Goal: Use online tool/utility: Utilize a website feature to perform a specific function

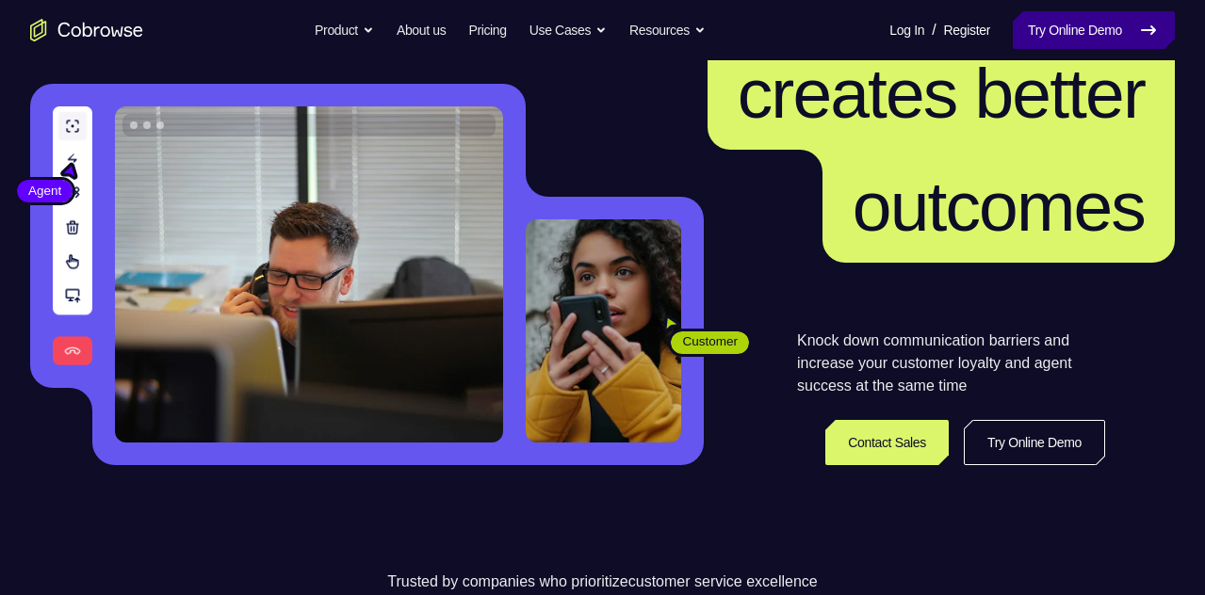
scroll to position [188, 0]
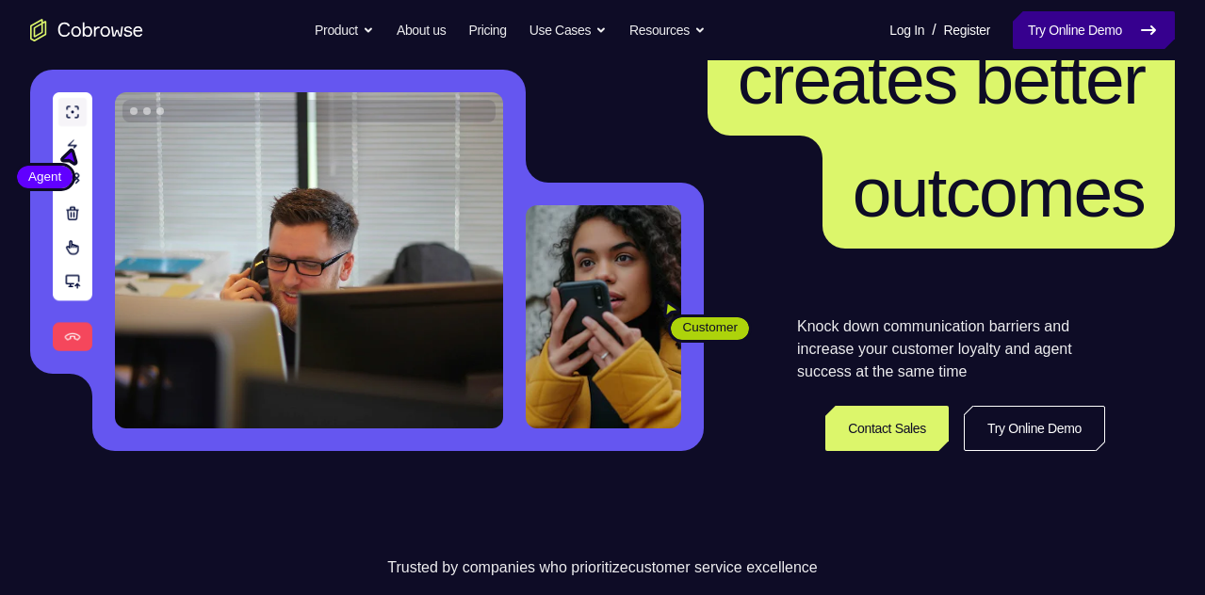
click at [1047, 29] on link "Try Online Demo" at bounding box center [1094, 30] width 162 height 38
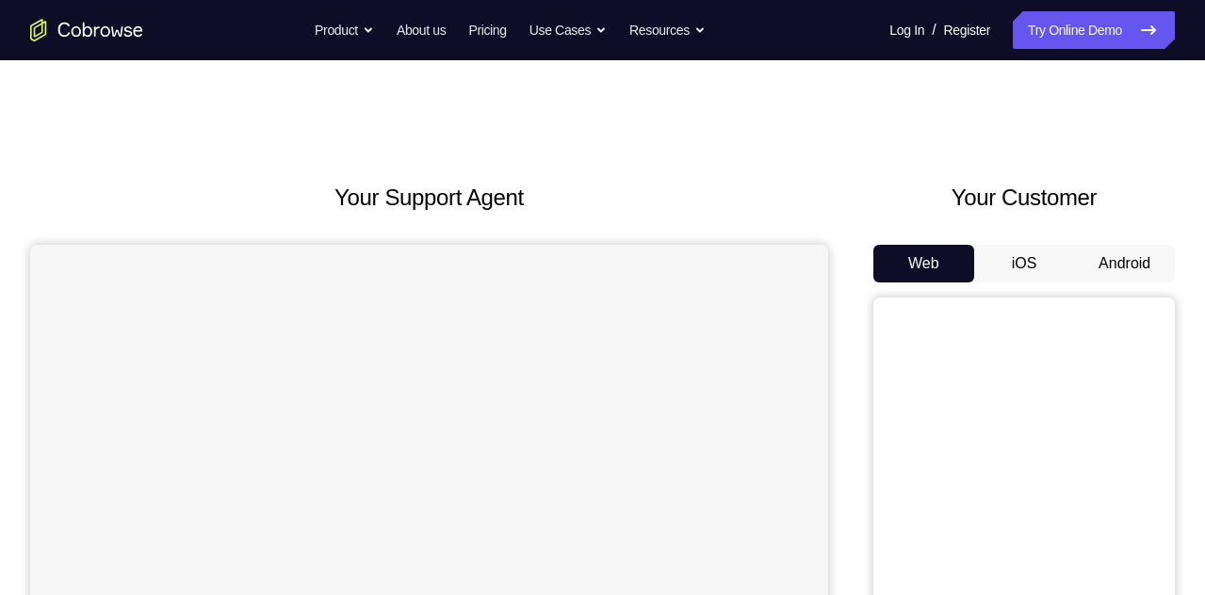
click at [1086, 254] on button "Android" at bounding box center [1124, 264] width 101 height 38
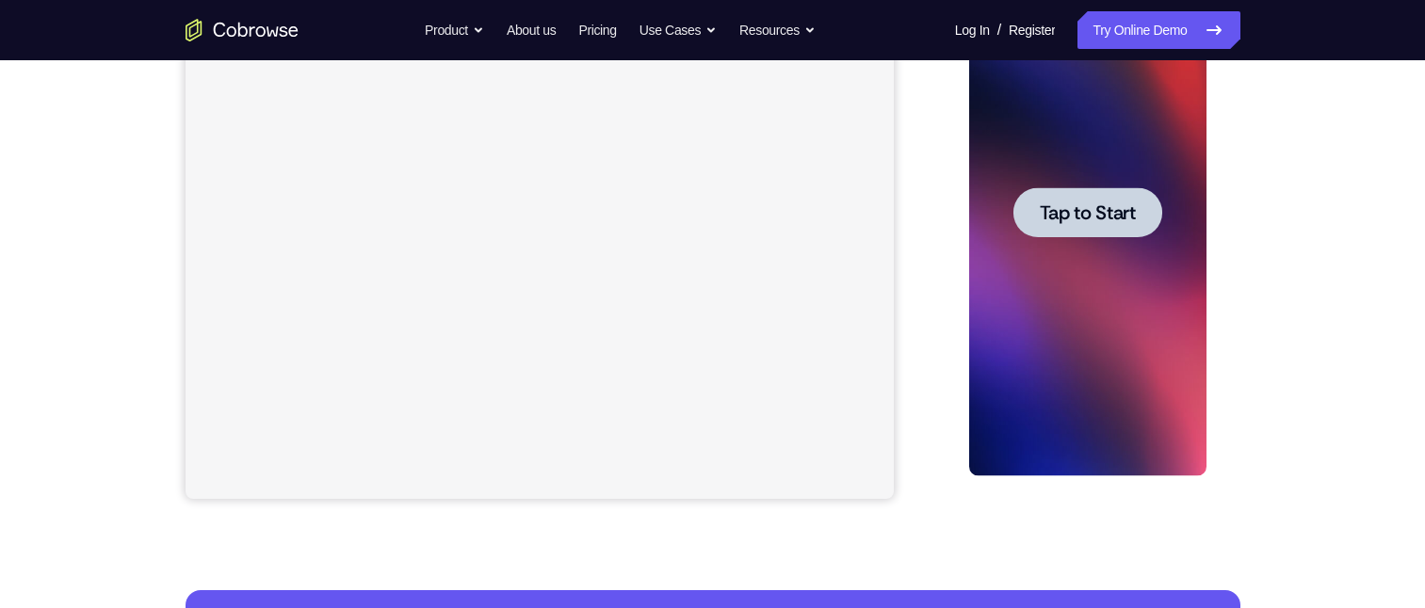
click at [1088, 205] on span "Tap to Start" at bounding box center [1088, 212] width 96 height 19
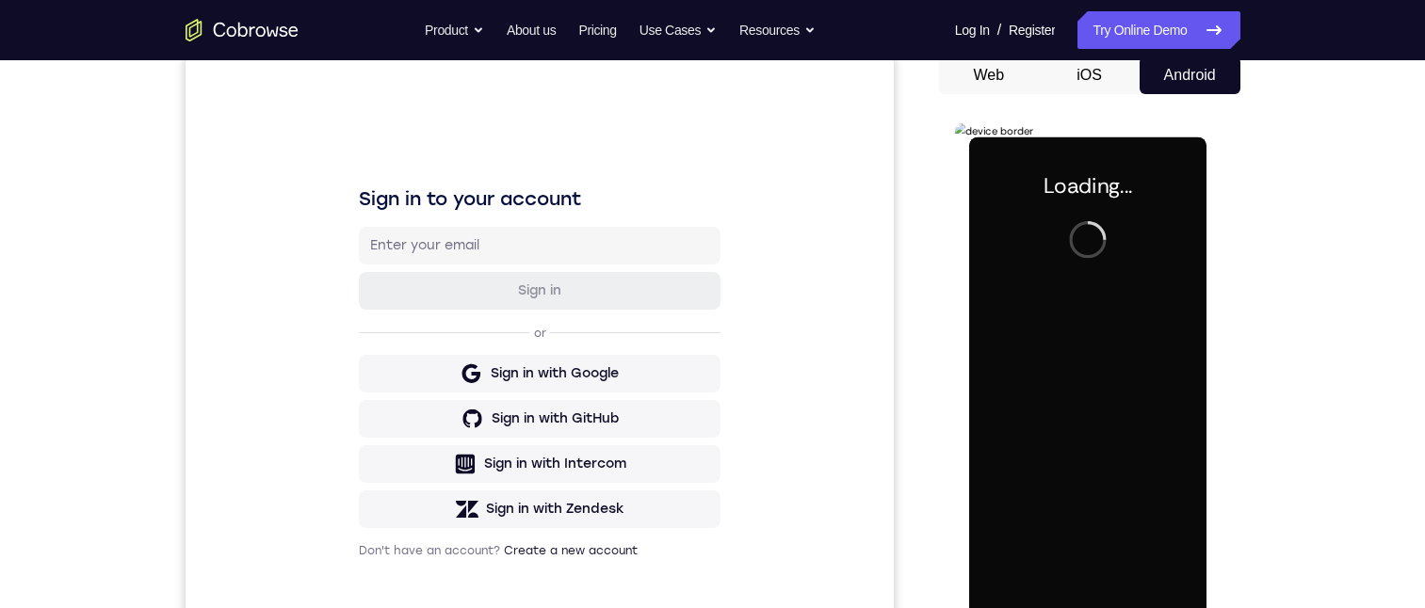
scroll to position [283, 0]
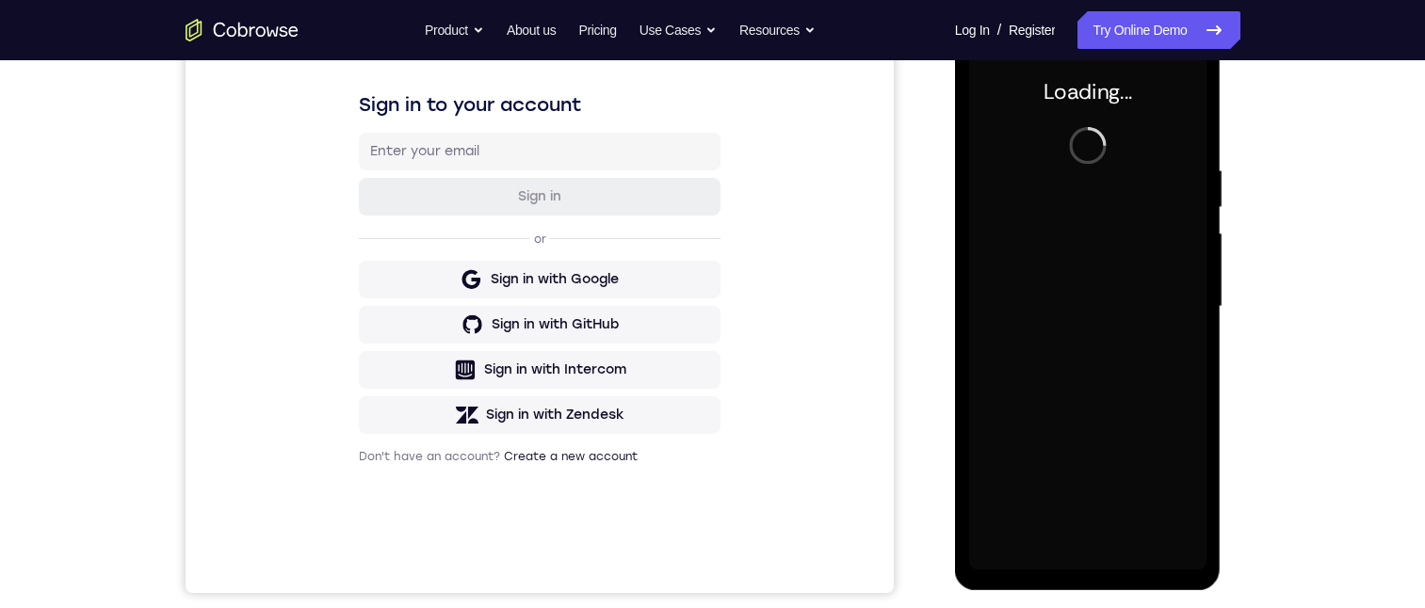
click at [1204, 284] on div "Your Support Agent Your Customer Web iOS Android Next Steps We’d be happy to gi…" at bounding box center [712, 399] width 1425 height 1242
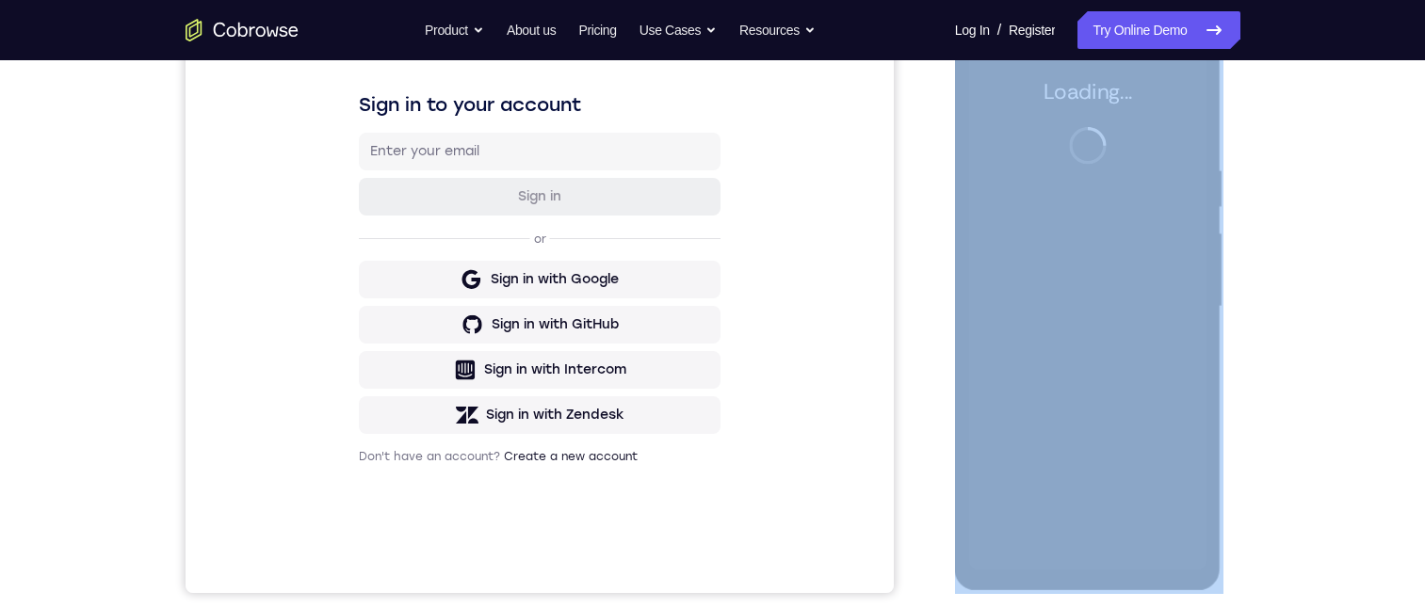
click at [1204, 284] on div "Your Support Agent Your Customer Web iOS Android Next Steps We’d be happy to gi…" at bounding box center [712, 399] width 1425 height 1242
click at [1204, 283] on div "Your Support Agent Your Customer Web iOS Android Next Steps We’d be happy to gi…" at bounding box center [712, 399] width 1425 height 1242
click at [1204, 271] on div "Your Support Agent Your Customer Web iOS Android Next Steps We’d be happy to gi…" at bounding box center [713, 399] width 1206 height 1242
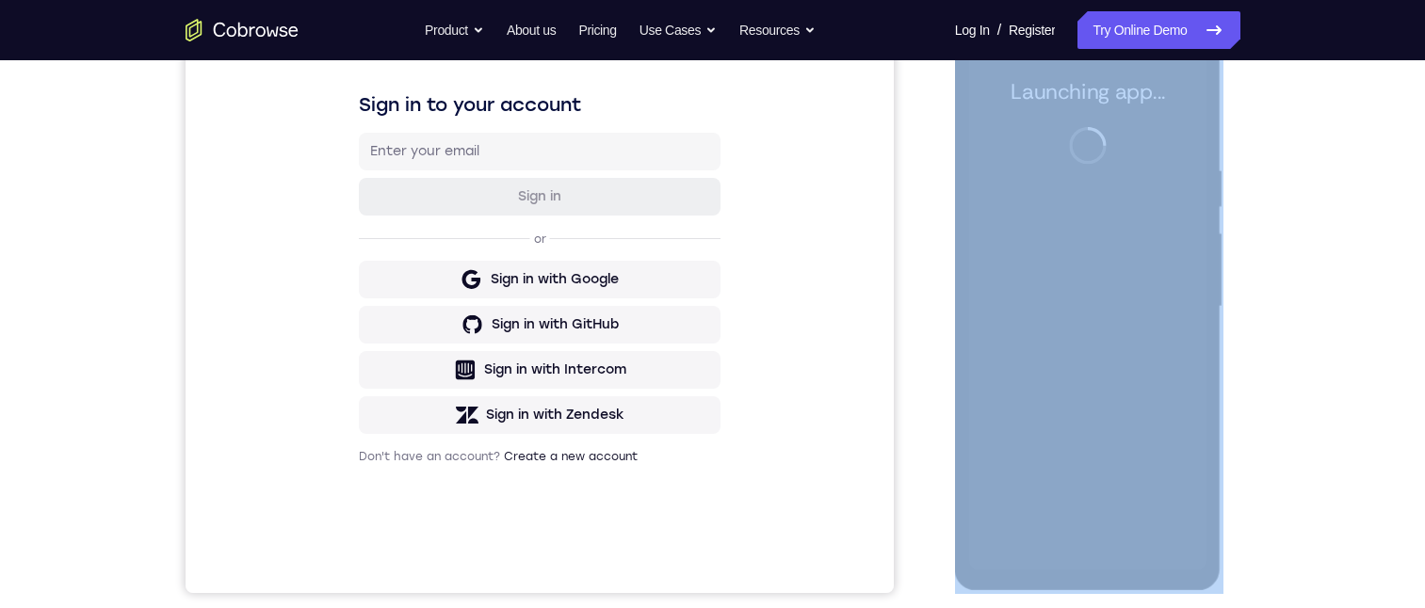
click at [1204, 271] on div "Your Support Agent Your Customer Web iOS Android Next Steps We’d be happy to gi…" at bounding box center [713, 399] width 1206 height 1242
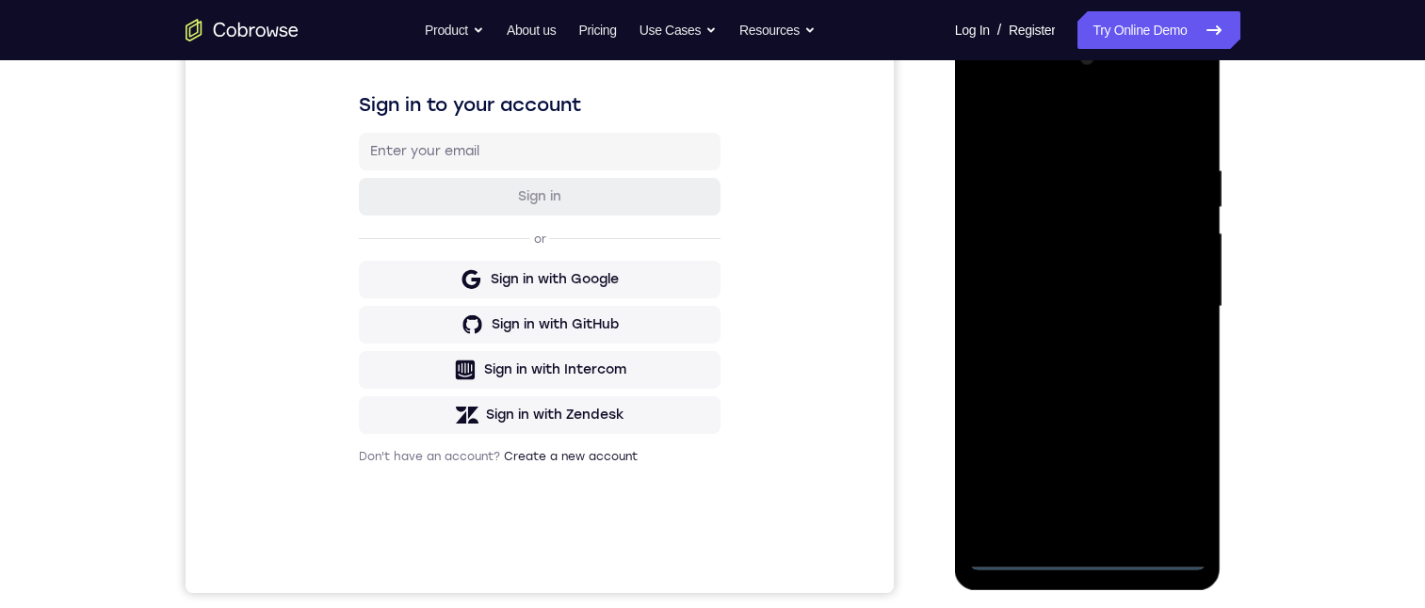
click at [1090, 551] on div at bounding box center [1087, 306] width 237 height 527
click at [1088, 551] on div at bounding box center [1087, 306] width 237 height 527
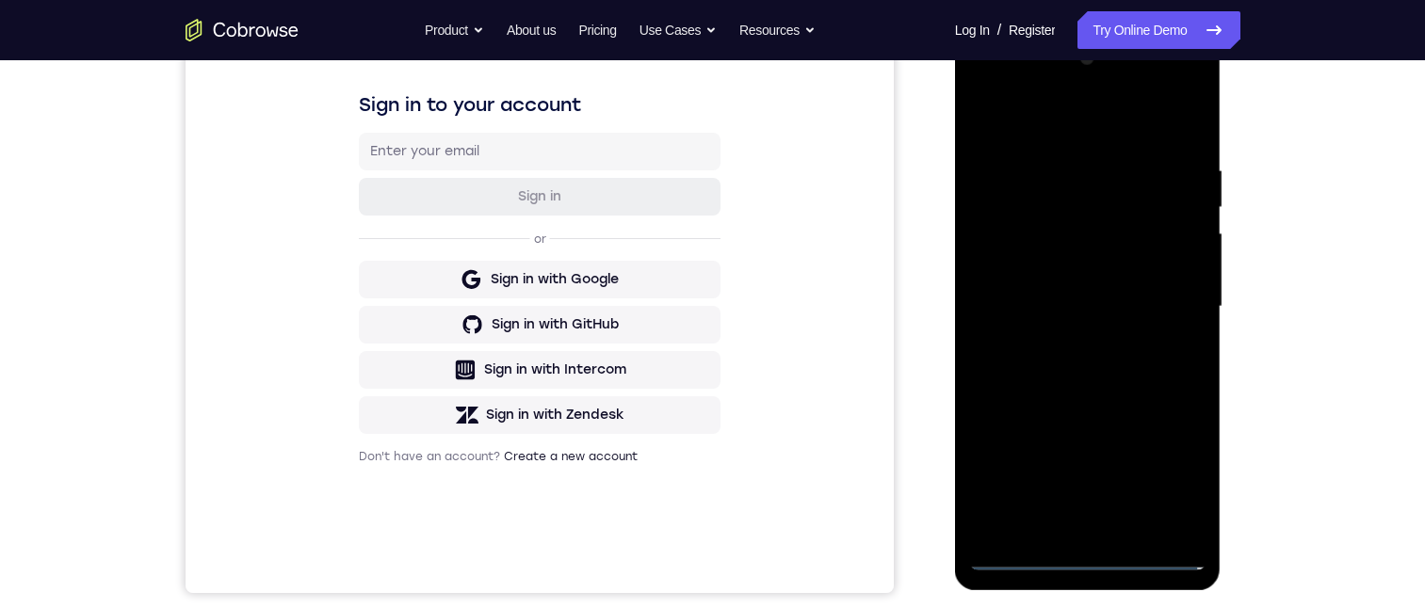
click at [1088, 551] on div at bounding box center [1087, 306] width 237 height 527
click at [1085, 548] on div at bounding box center [1087, 306] width 237 height 527
click at [1156, 473] on div at bounding box center [1087, 306] width 237 height 527
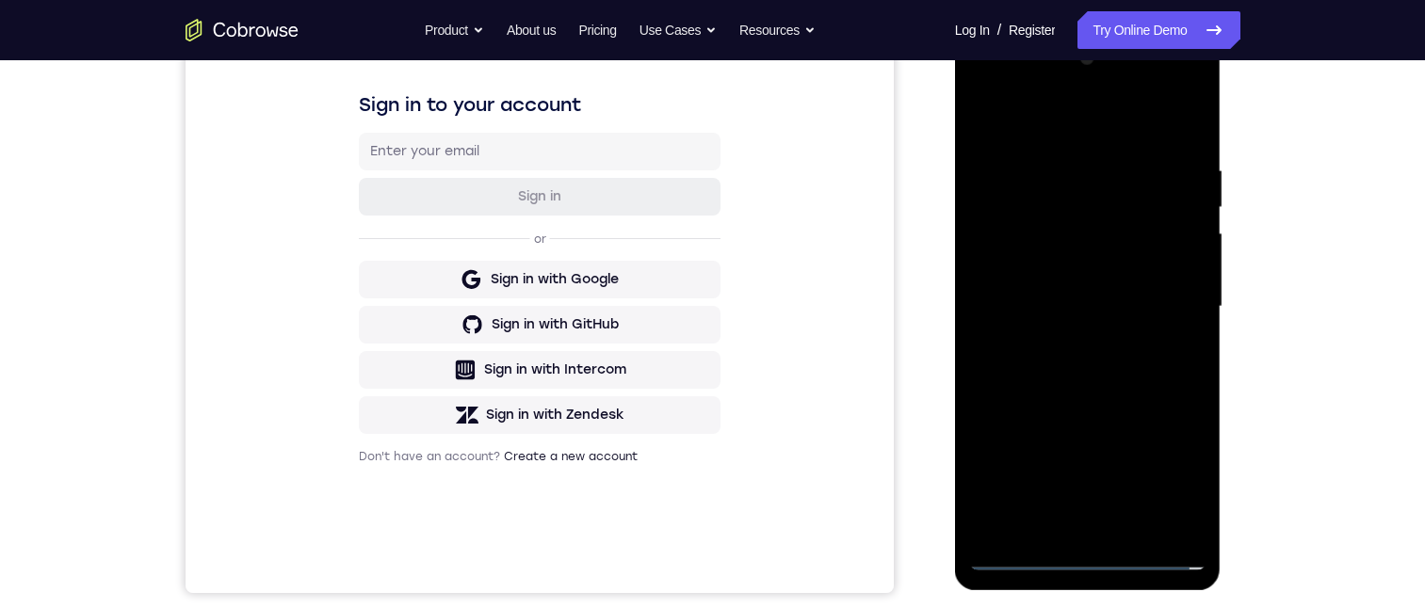
click at [1164, 471] on div at bounding box center [1087, 306] width 237 height 527
click at [1183, 468] on div at bounding box center [1087, 306] width 237 height 527
click at [1179, 467] on div at bounding box center [1087, 306] width 237 height 527
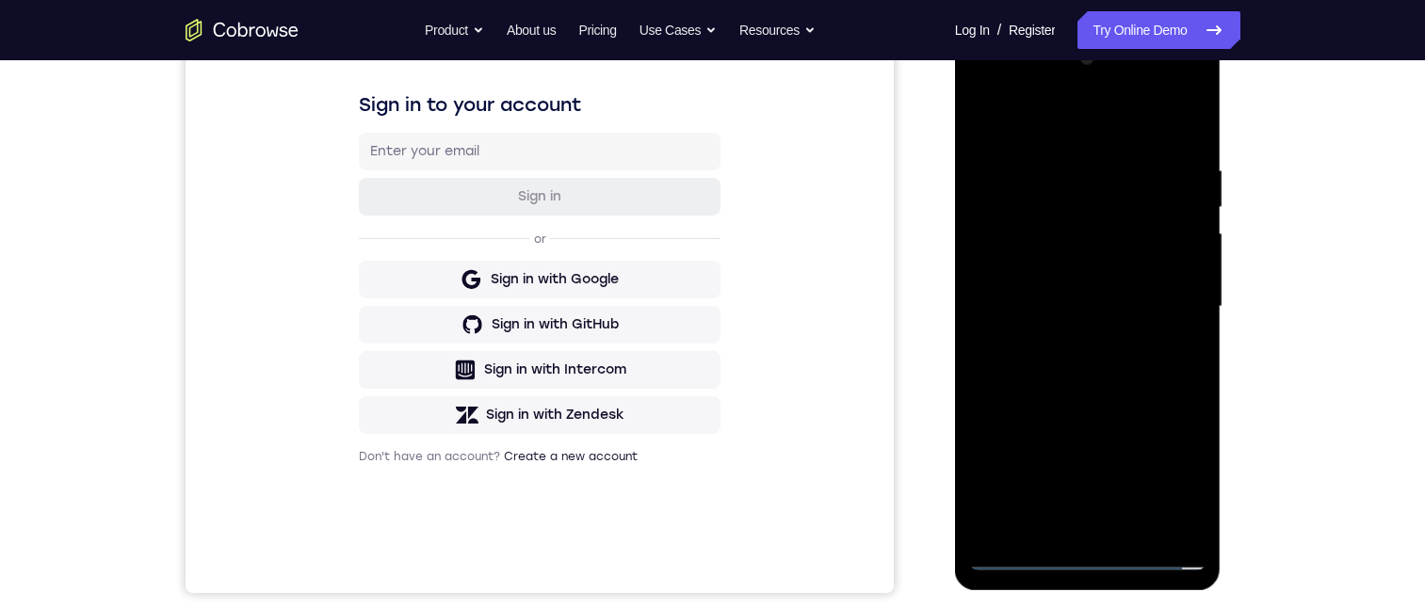
click at [1174, 467] on div at bounding box center [1087, 306] width 237 height 527
drag, startPoint x: 1174, startPoint y: 467, endPoint x: 1208, endPoint y: 384, distance: 89.6
click at [1204, 389] on div at bounding box center [1087, 306] width 237 height 527
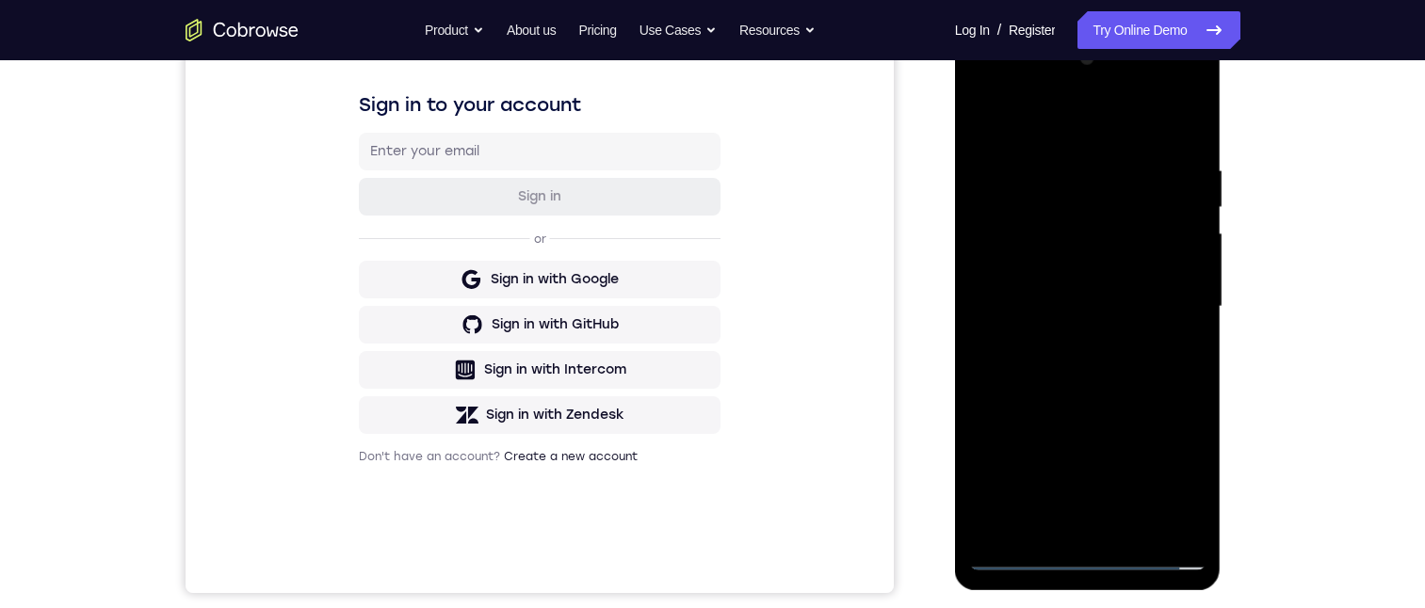
scroll to position [188, 0]
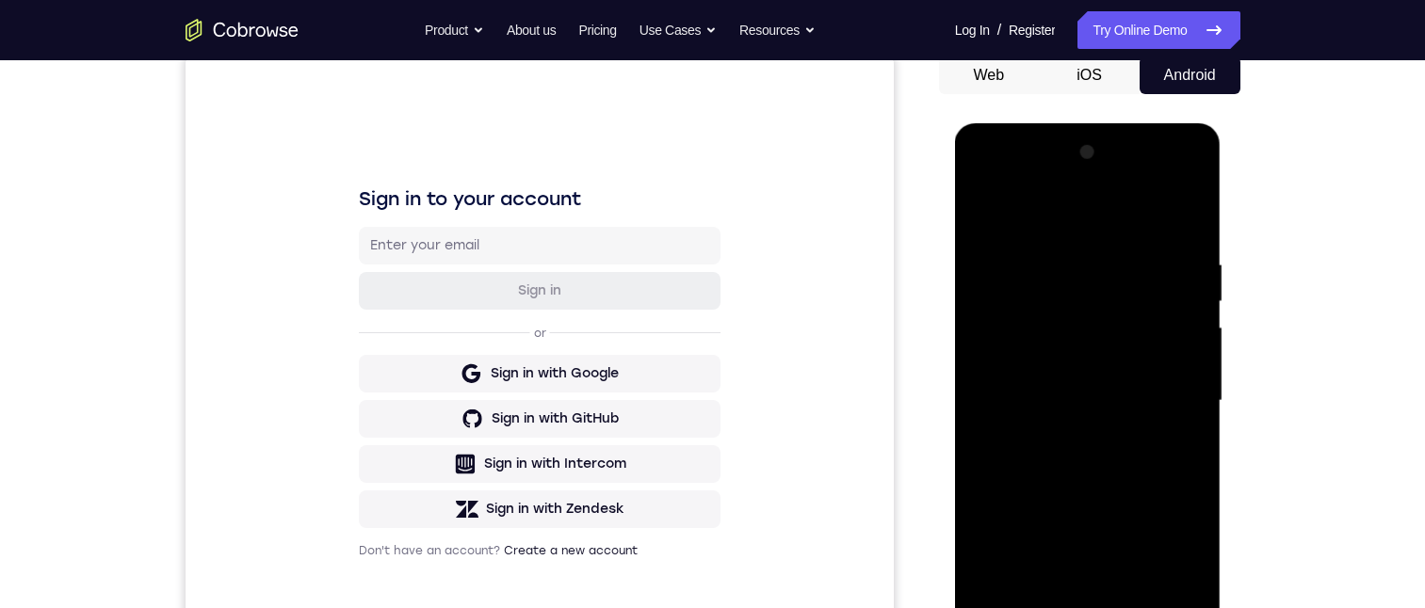
click at [1171, 554] on div at bounding box center [1087, 401] width 237 height 527
click at [1173, 554] on div at bounding box center [1087, 401] width 237 height 527
click at [1173, 561] on div at bounding box center [1087, 401] width 237 height 527
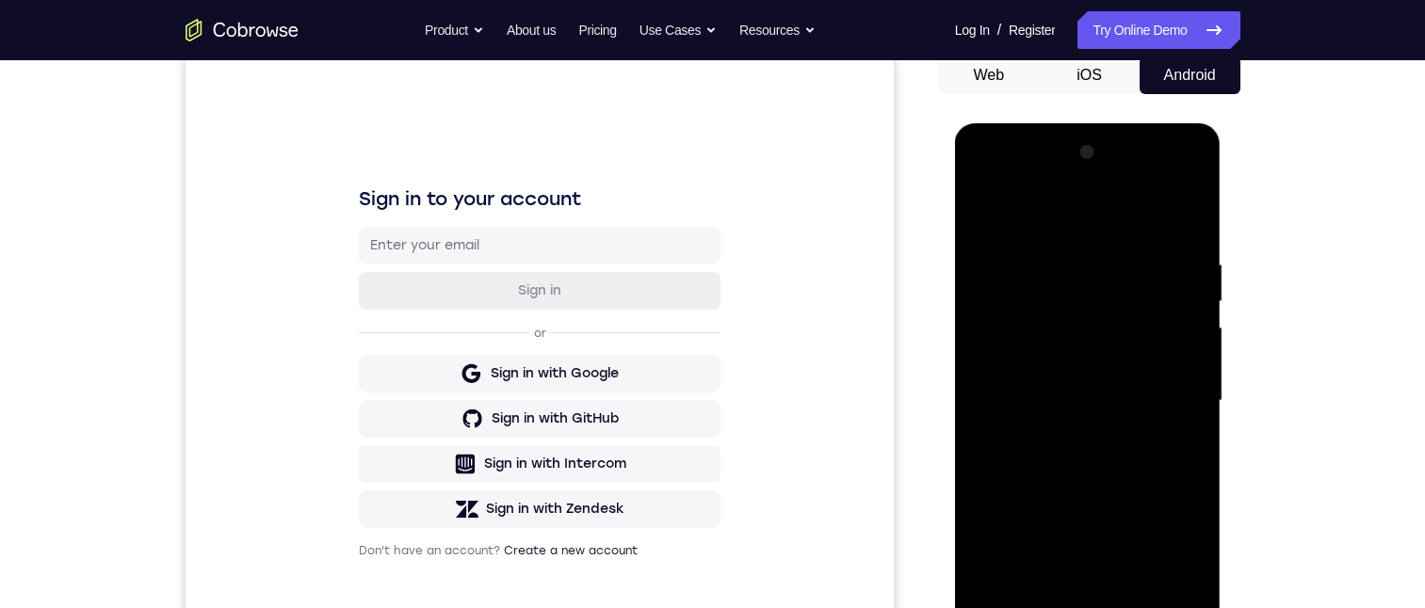
click at [1173, 561] on div at bounding box center [1087, 401] width 237 height 527
drag, startPoint x: 1173, startPoint y: 561, endPoint x: 2078, endPoint y: 633, distance: 908.0
click at [1173, 561] on div at bounding box center [1087, 401] width 237 height 527
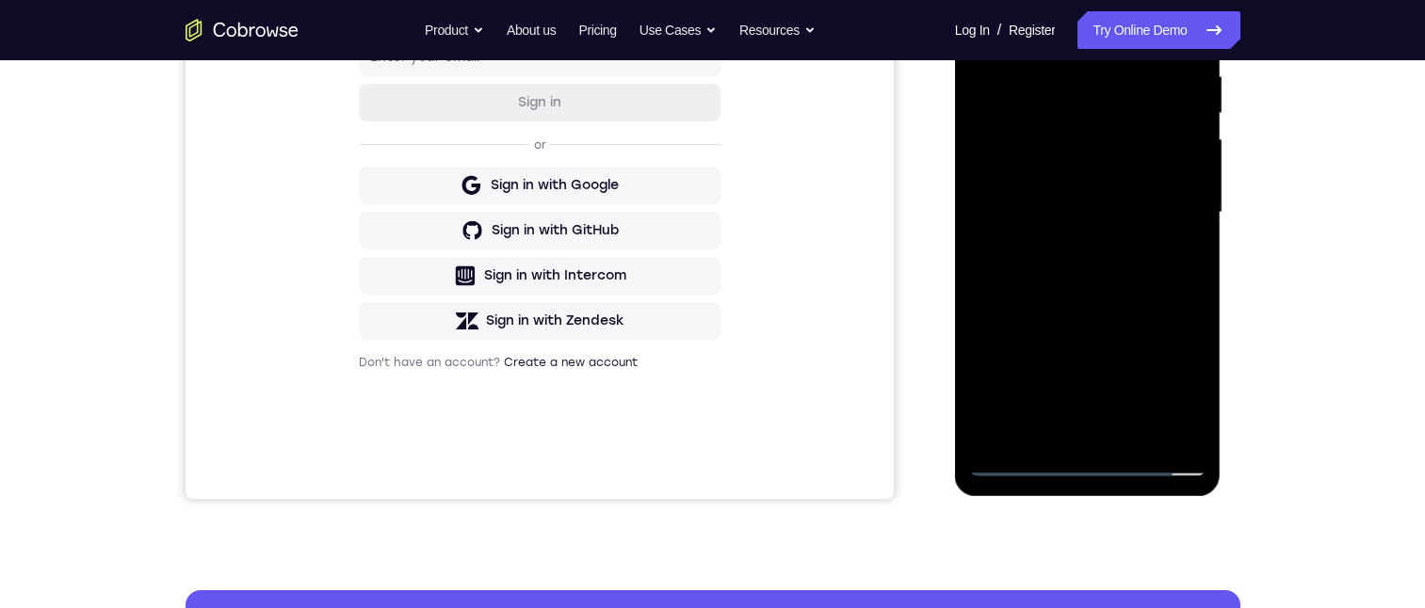
click at [1085, 455] on div at bounding box center [1087, 212] width 237 height 527
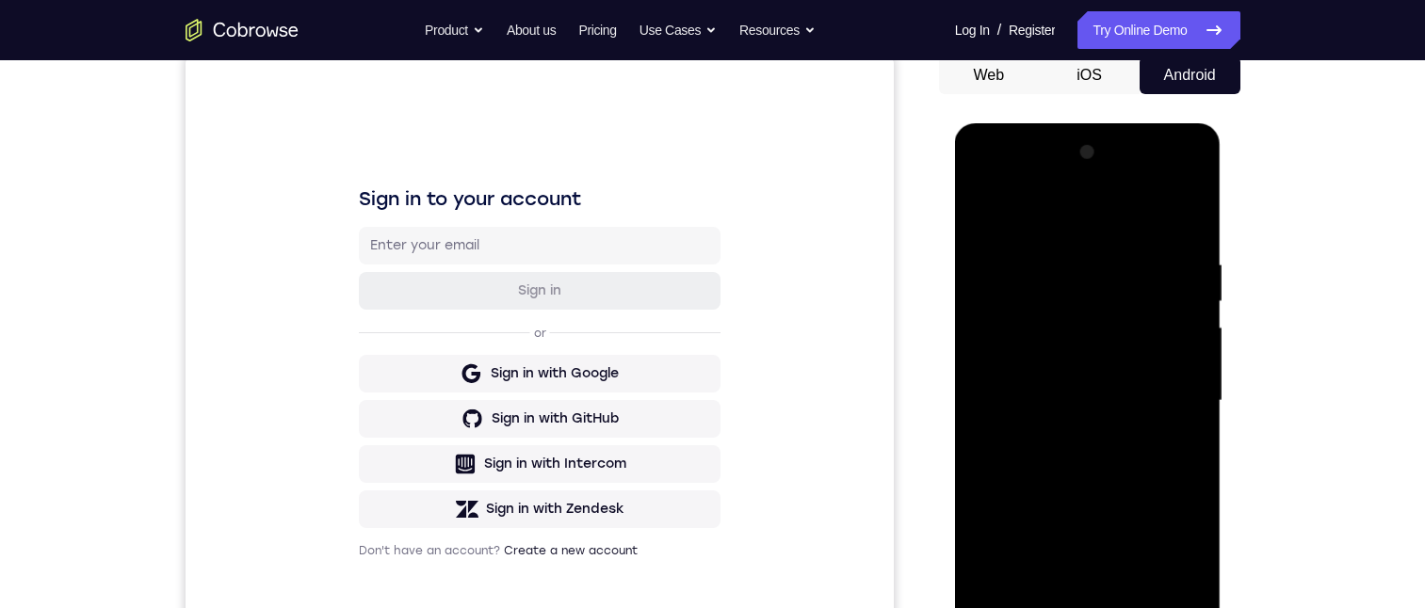
click at [987, 178] on div at bounding box center [1087, 401] width 237 height 527
click at [1081, 300] on div at bounding box center [1087, 401] width 237 height 527
click at [1087, 297] on div at bounding box center [1087, 401] width 237 height 527
click at [1093, 292] on div at bounding box center [1087, 401] width 237 height 527
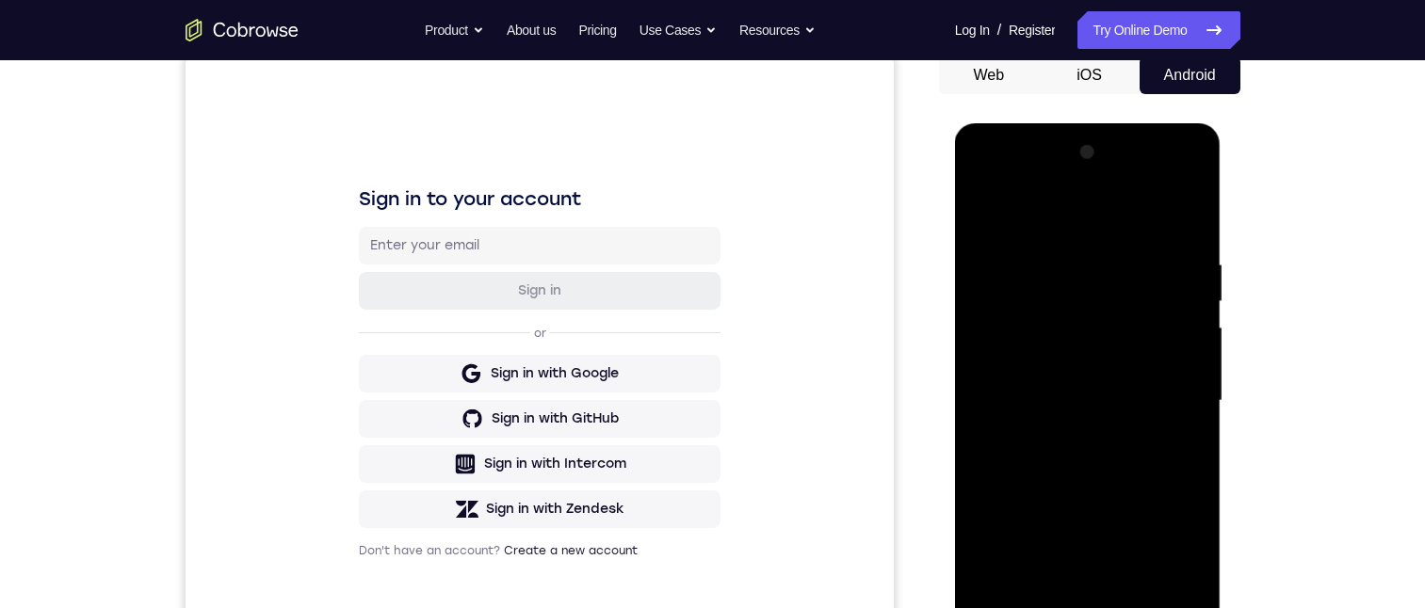
click at [1093, 292] on div at bounding box center [1087, 401] width 237 height 527
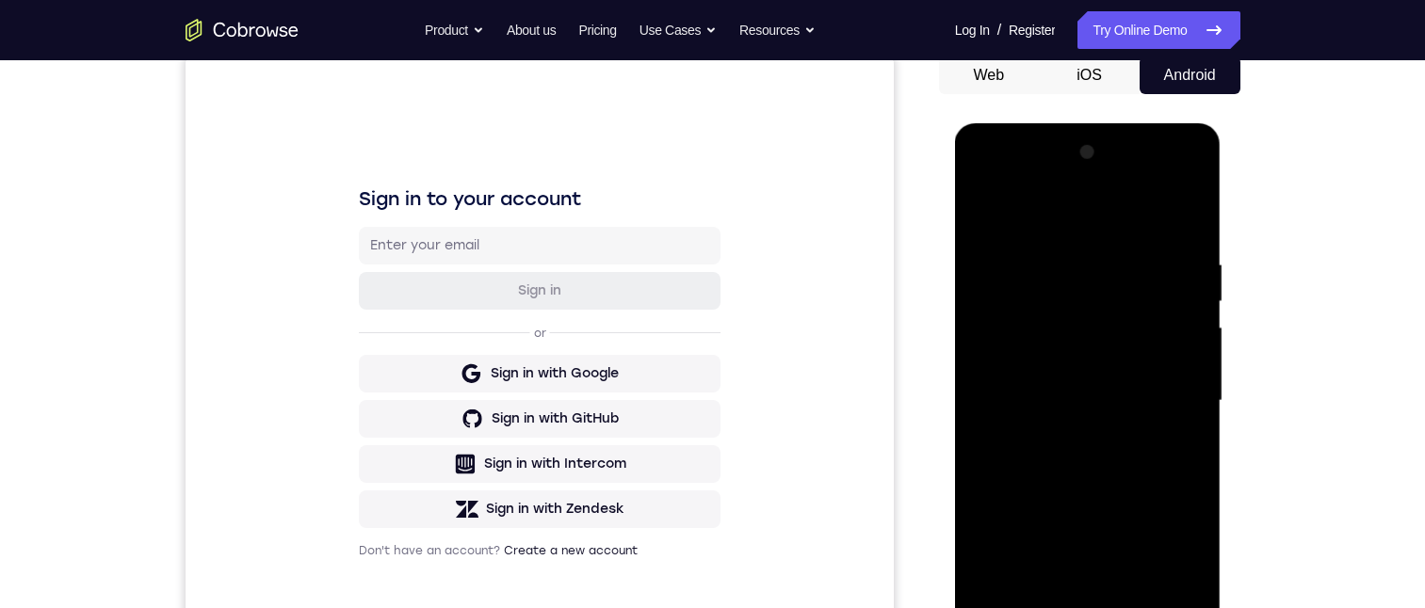
click at [1093, 292] on div at bounding box center [1087, 401] width 237 height 527
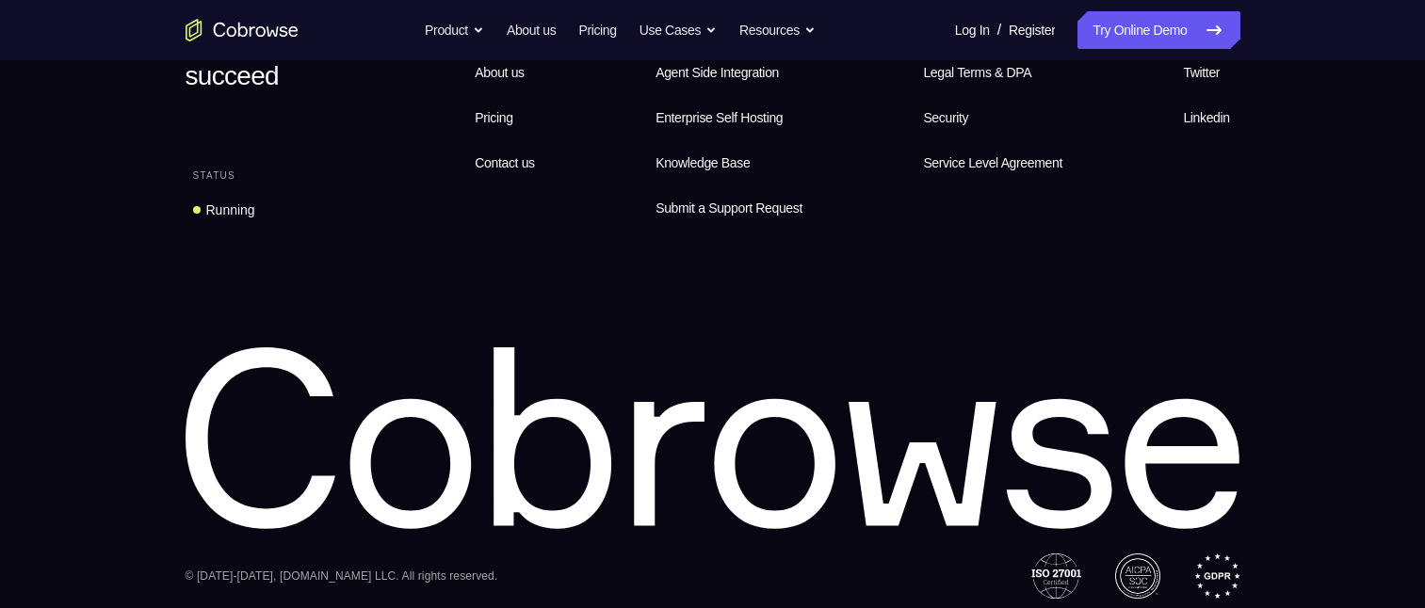
drag, startPoint x: 140, startPoint y: 460, endPoint x: 887, endPoint y: 364, distance: 753.1
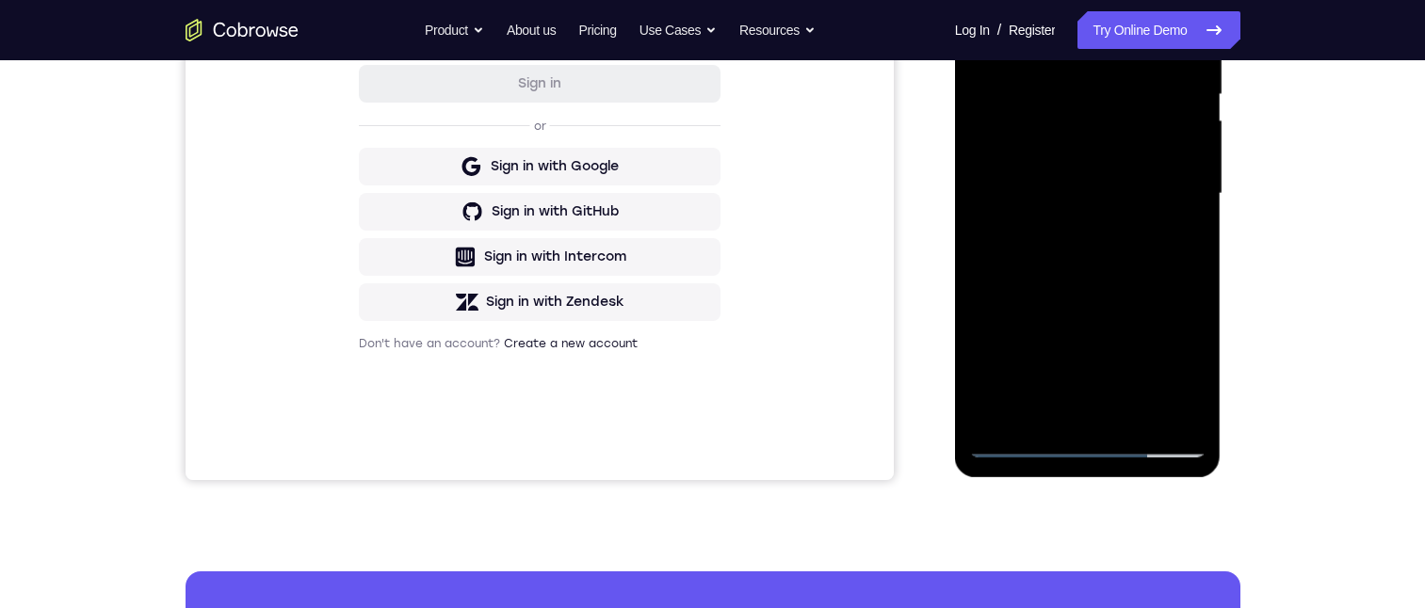
scroll to position [0, 0]
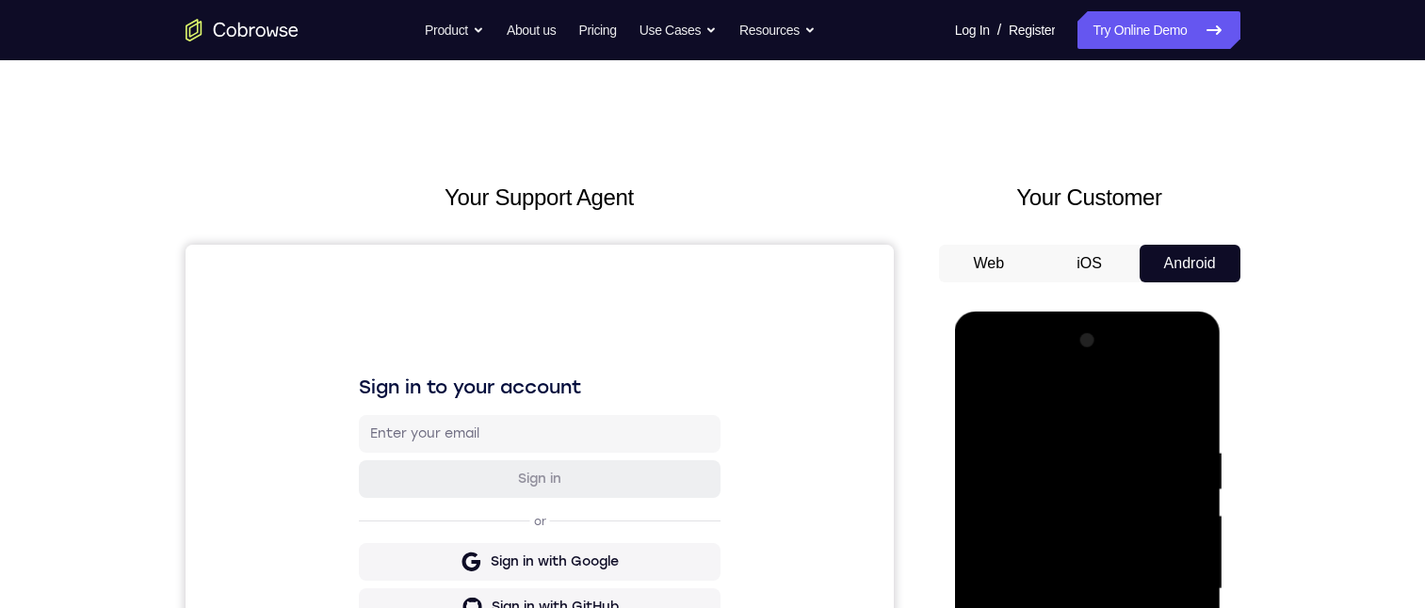
click at [1057, 363] on div at bounding box center [1087, 589] width 237 height 527
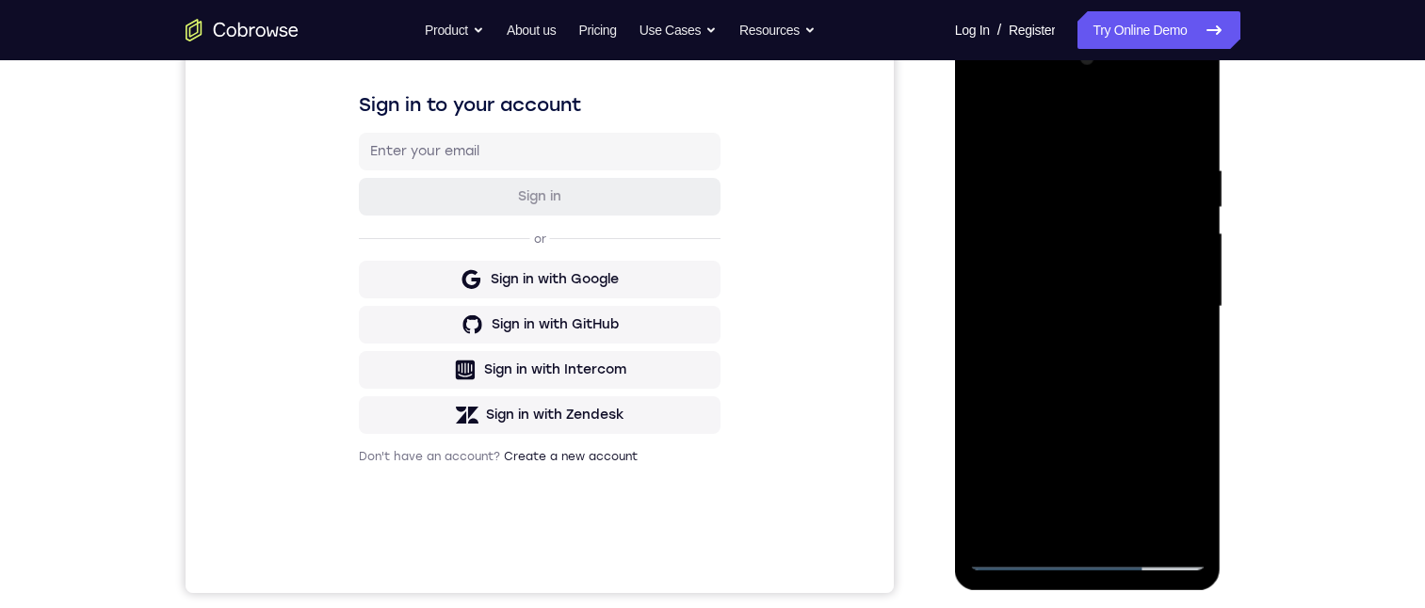
click at [1025, 84] on div at bounding box center [1087, 306] width 237 height 527
click at [1098, 422] on div at bounding box center [1087, 306] width 237 height 527
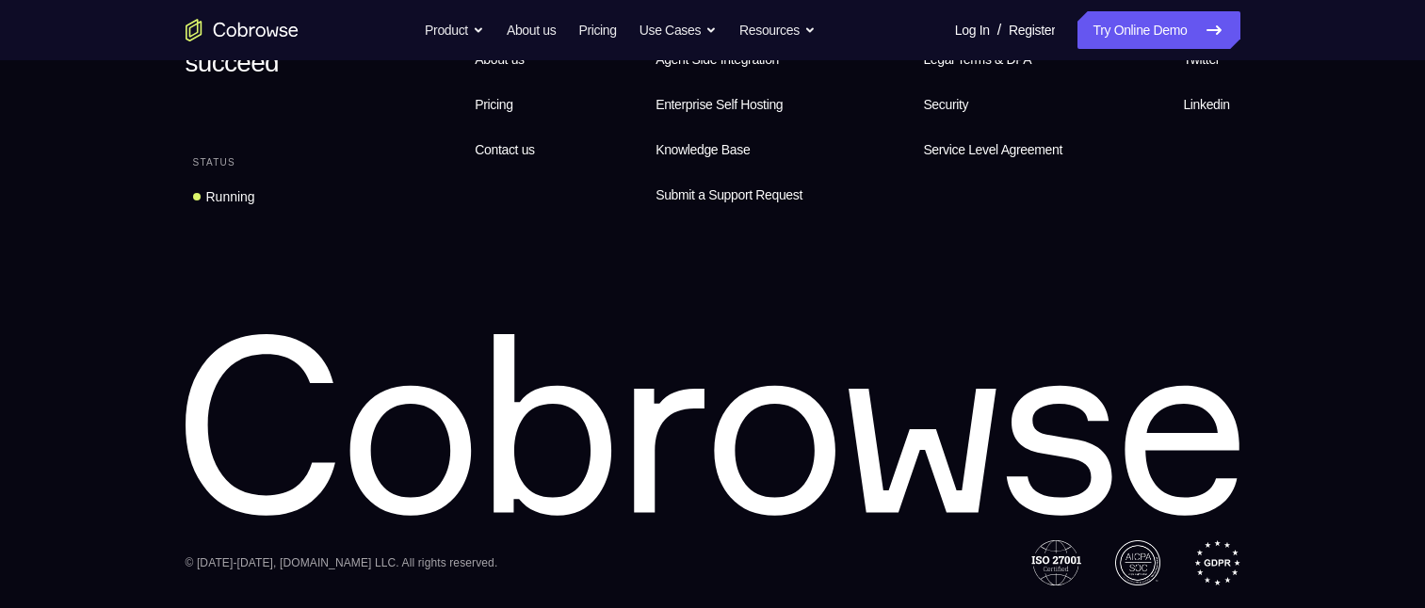
scroll to position [0, 0]
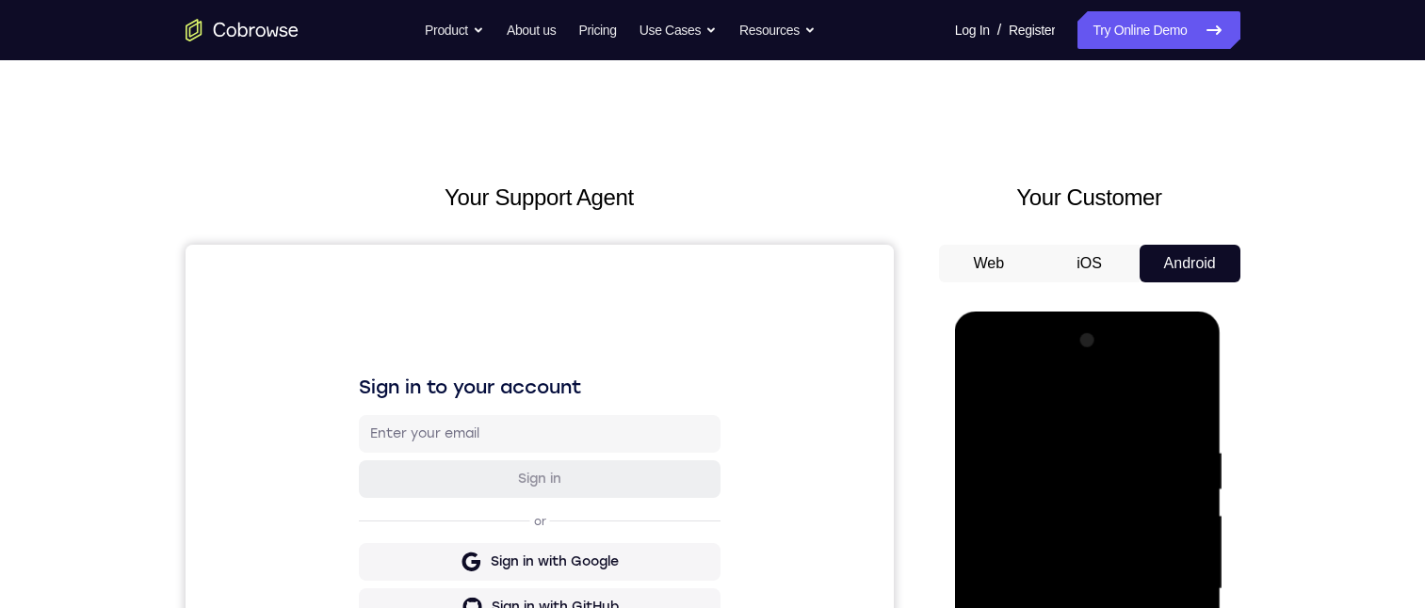
drag, startPoint x: 1123, startPoint y: 365, endPoint x: 1136, endPoint y: 725, distance: 360.1
click at [1123, 365] on div at bounding box center [1087, 589] width 237 height 527
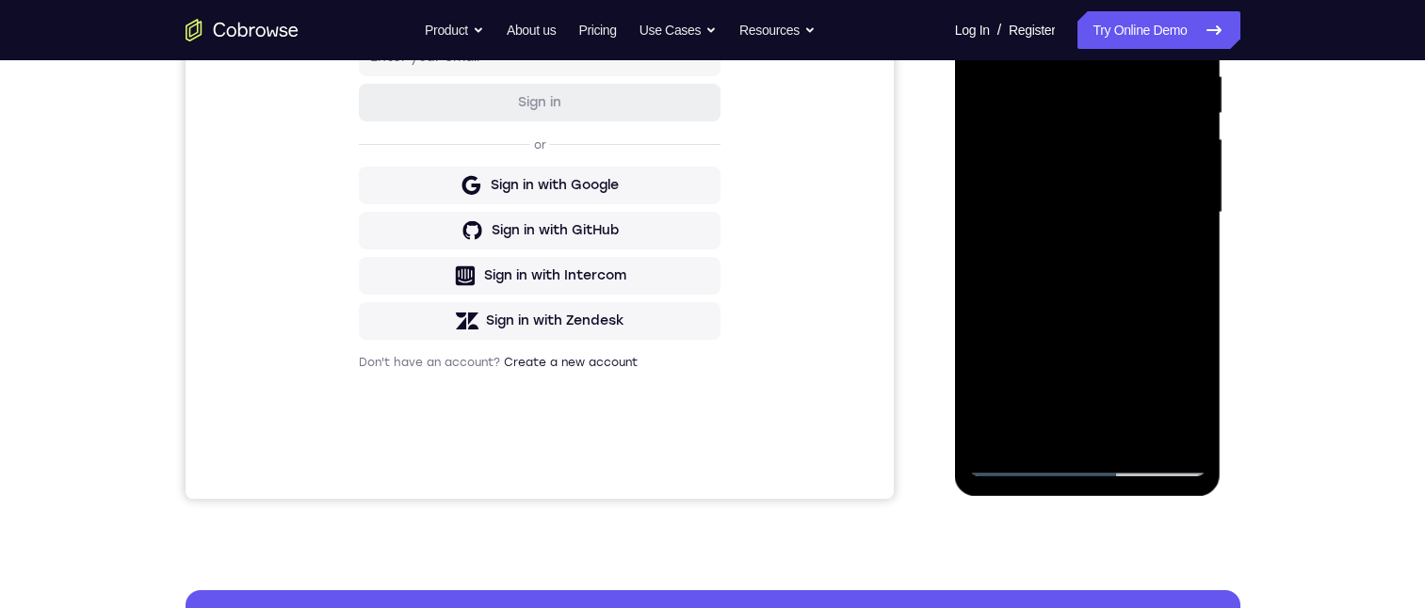
scroll to position [283, 0]
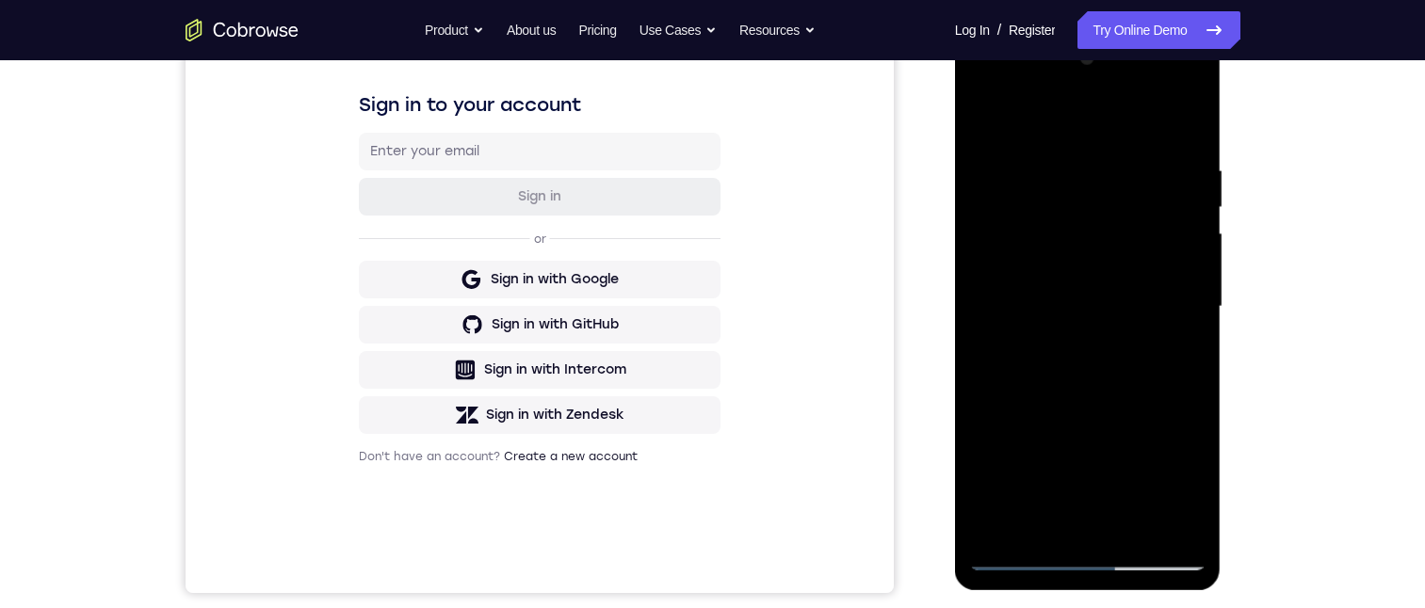
click at [1083, 89] on div at bounding box center [1087, 306] width 237 height 527
click at [1097, 105] on div at bounding box center [1087, 306] width 237 height 527
click at [1094, 105] on div at bounding box center [1087, 306] width 237 height 527
click at [1100, 155] on div at bounding box center [1087, 306] width 237 height 527
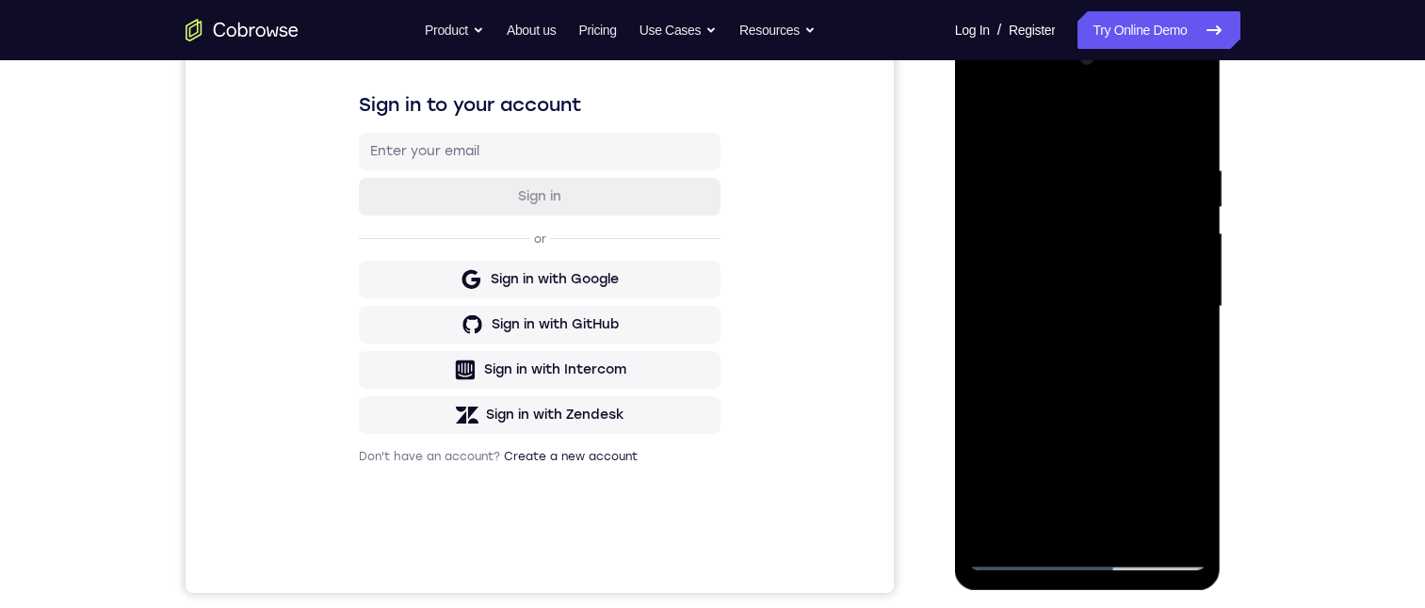
click at [1099, 157] on div at bounding box center [1087, 306] width 237 height 527
click at [1097, 157] on div at bounding box center [1087, 306] width 237 height 527
click at [1099, 158] on div at bounding box center [1087, 306] width 237 height 527
click at [1102, 161] on div at bounding box center [1087, 306] width 237 height 527
click at [1085, 197] on div at bounding box center [1087, 306] width 237 height 527
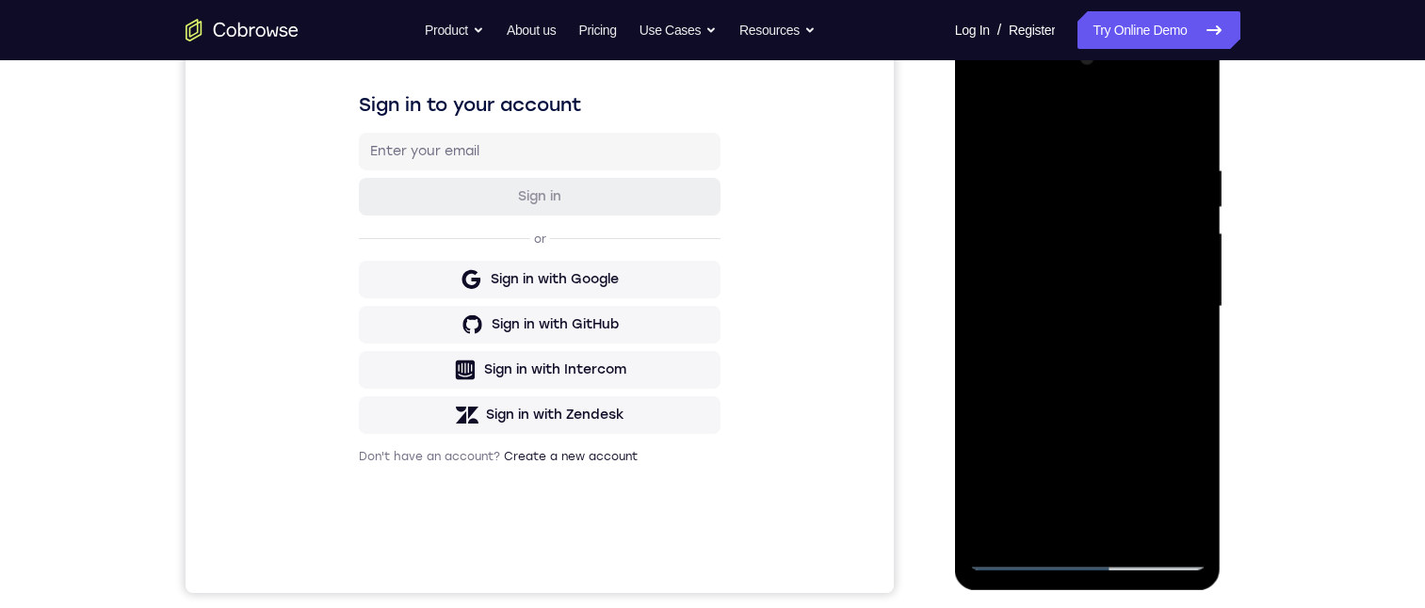
click at [1085, 206] on div at bounding box center [1087, 306] width 237 height 527
click at [1058, 97] on div at bounding box center [1087, 306] width 237 height 527
click at [1093, 437] on div at bounding box center [1087, 306] width 237 height 527
click at [1084, 444] on div at bounding box center [1087, 306] width 237 height 527
click at [1058, 443] on div at bounding box center [1087, 306] width 237 height 527
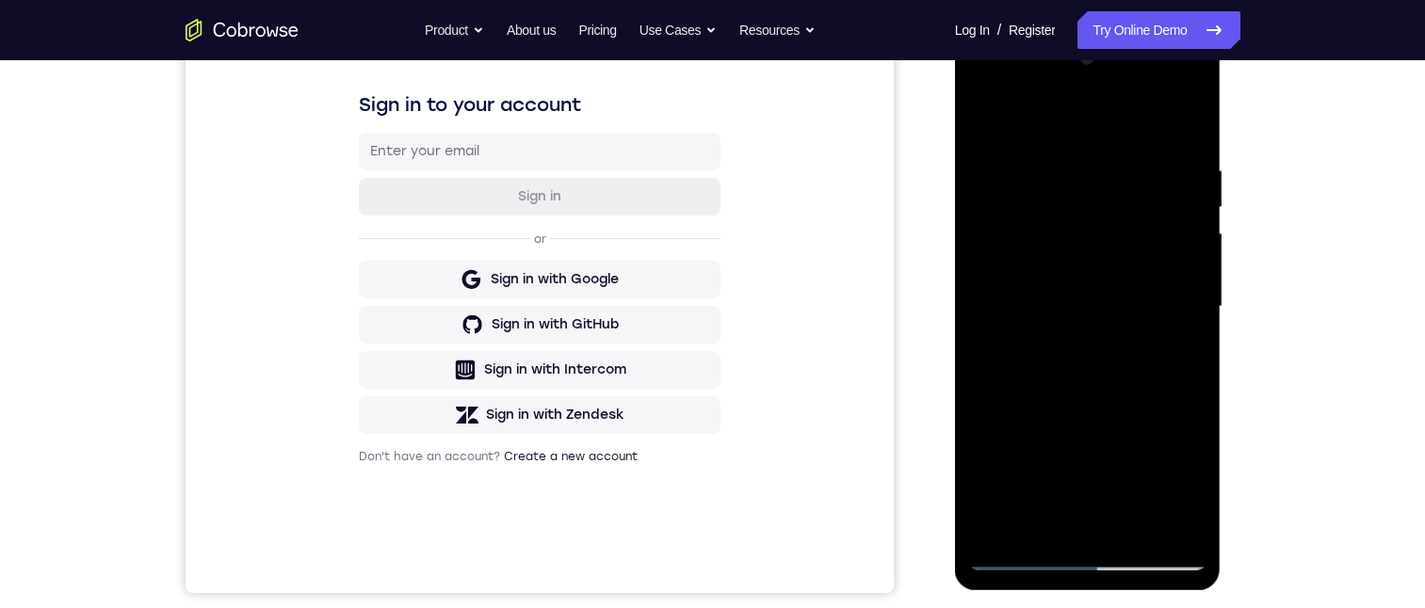
click at [1031, 432] on div at bounding box center [1087, 306] width 237 height 527
drag, startPoint x: 1047, startPoint y: 455, endPoint x: 1093, endPoint y: 456, distance: 45.2
click at [1048, 455] on div at bounding box center [1087, 306] width 237 height 527
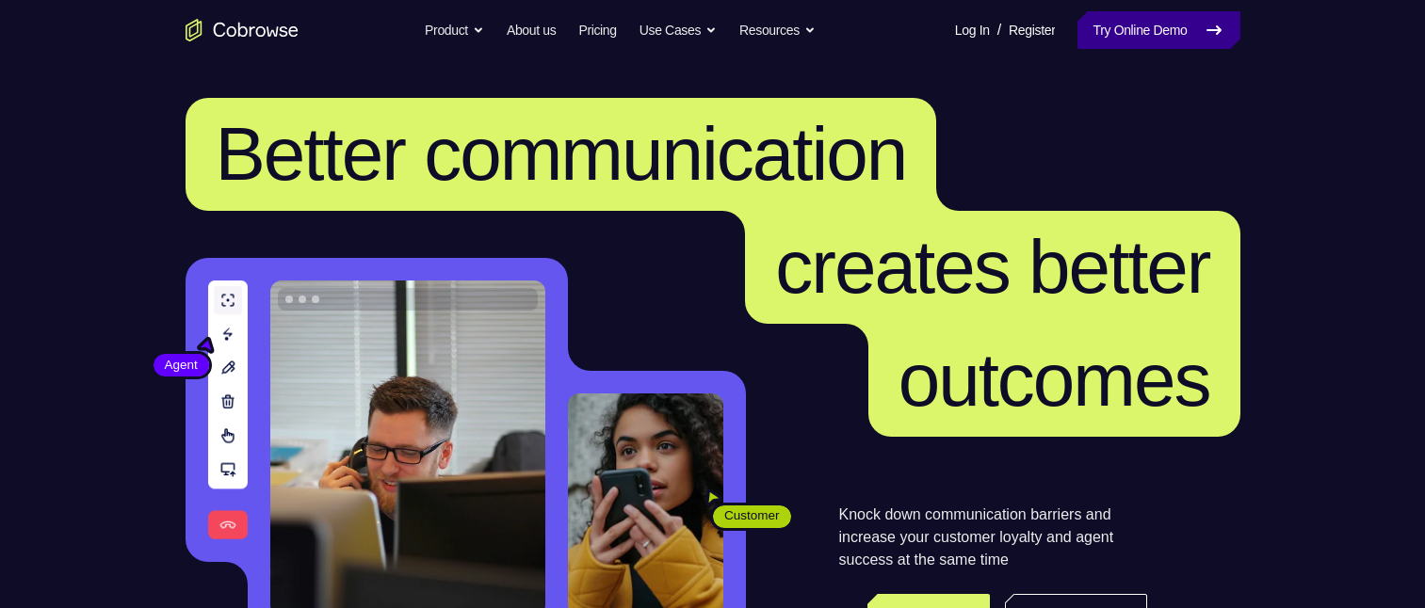
click at [1179, 12] on link "Try Online Demo" at bounding box center [1159, 30] width 162 height 38
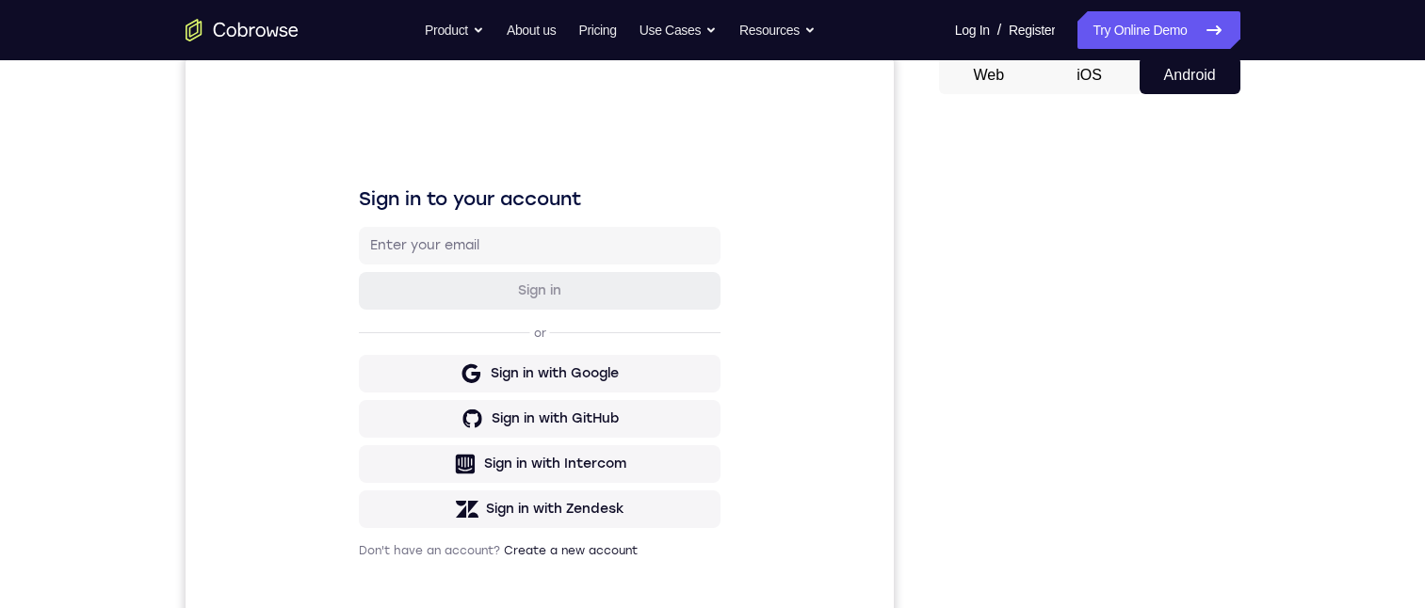
scroll to position [377, 0]
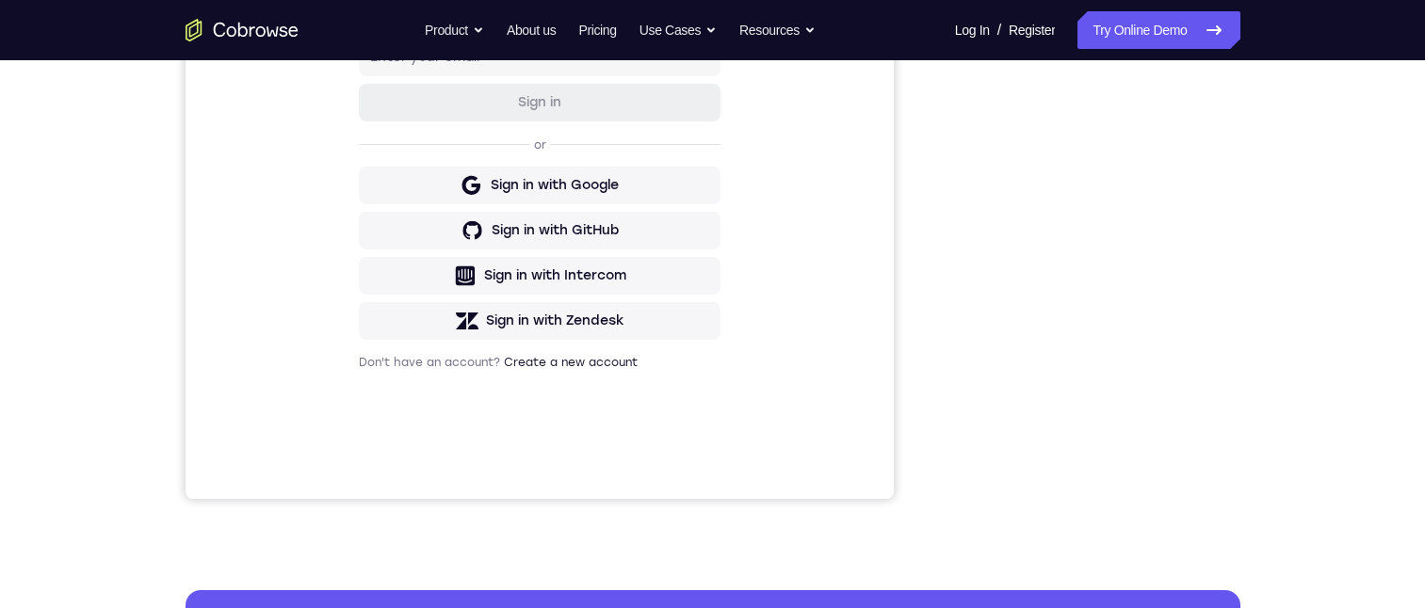
click at [386, 476] on div "Sign in to your account Sign in or Sign in with Google Sign in with GitHub Sign…" at bounding box center [539, 183] width 708 height 631
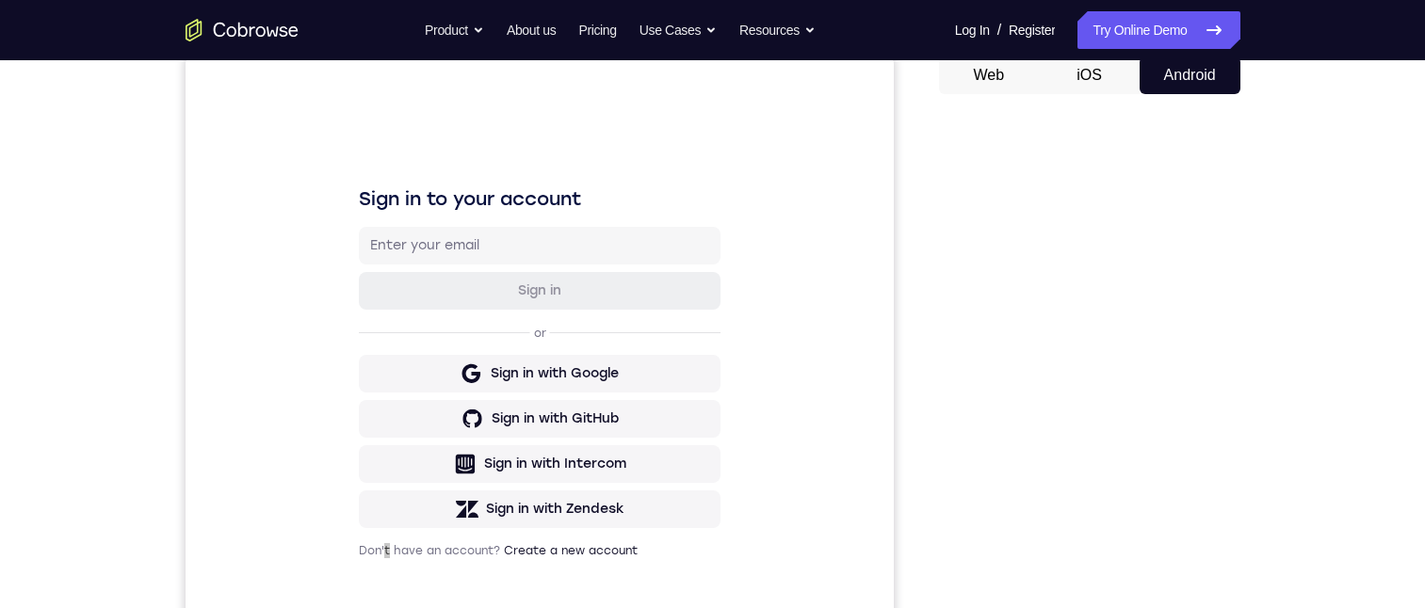
scroll to position [283, 0]
